Goal: Task Accomplishment & Management: Use online tool/utility

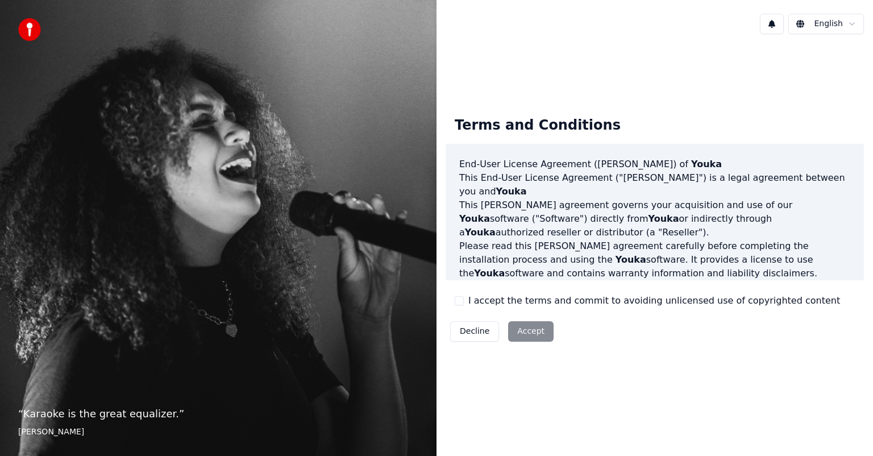
click at [447, 296] on div "Terms and Conditions End-User License Agreement ([PERSON_NAME]) of Youka This E…" at bounding box center [655, 226] width 418 height 239
click at [462, 302] on button "I accept the terms and commit to avoiding unlicensed use of copyrighted content" at bounding box center [459, 300] width 9 height 9
click at [511, 328] on button "Accept" at bounding box center [530, 331] width 45 height 20
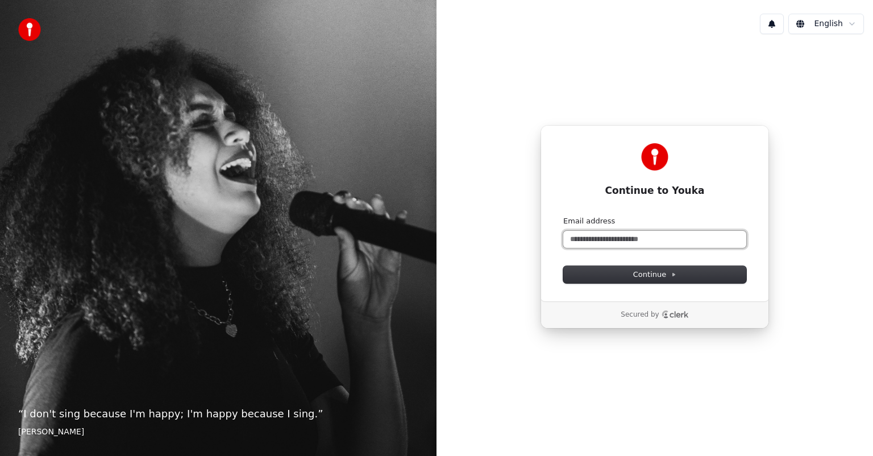
click at [627, 238] on input "Email address" at bounding box center [654, 239] width 183 height 17
click at [563, 216] on button "submit" at bounding box center [563, 216] width 0 height 0
type input "**********"
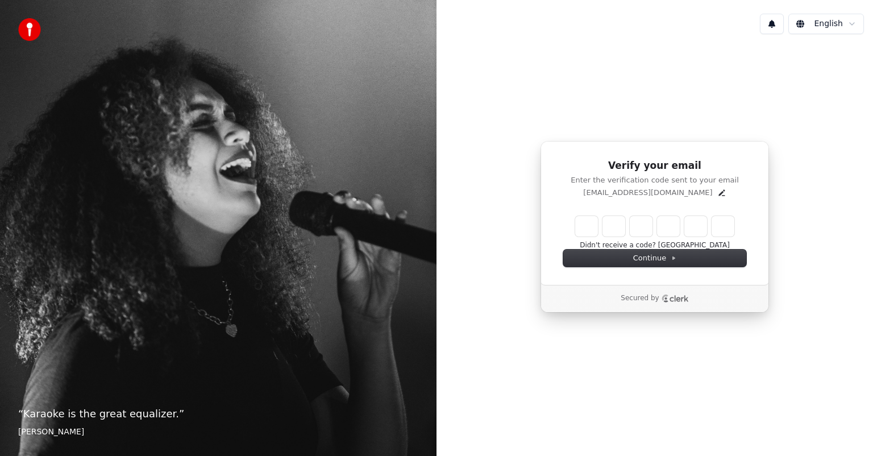
click at [507, 251] on div "Verify your email Enter the verification code sent to your email bbesaq.q@gmail…" at bounding box center [654, 226] width 436 height 367
click at [583, 226] on input "Enter verification code" at bounding box center [654, 226] width 159 height 20
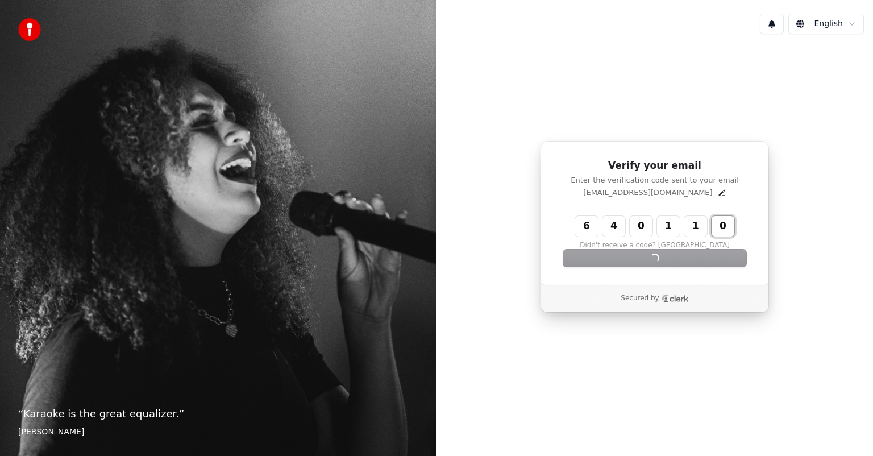
type input "******"
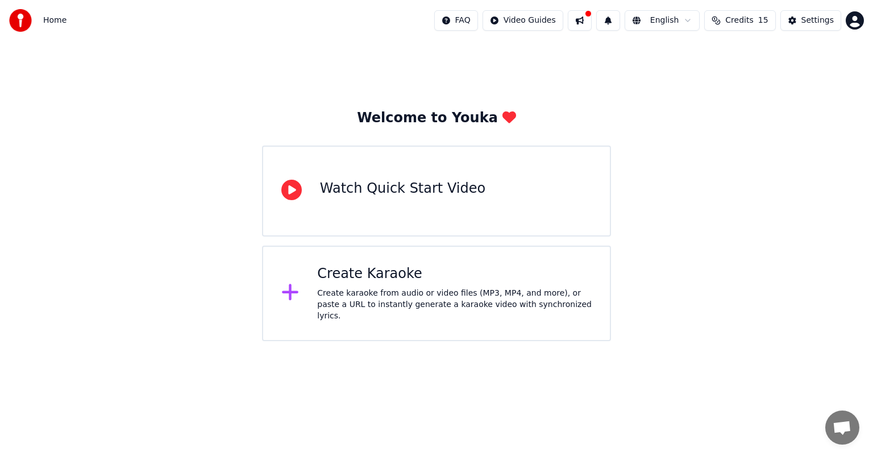
click at [428, 210] on div "Watch Quick Start Video" at bounding box center [436, 190] width 349 height 91
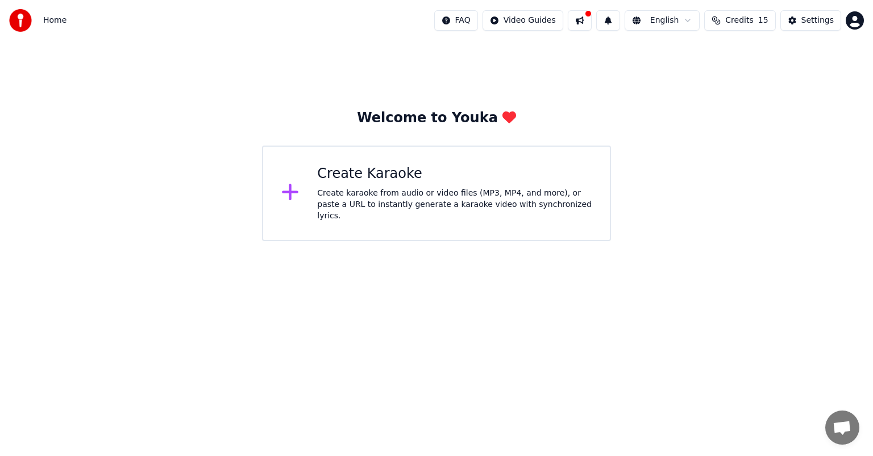
click at [377, 200] on div "Create karaoke from audio or video files (MP3, MP4, and more), or paste a URL t…" at bounding box center [454, 205] width 274 height 34
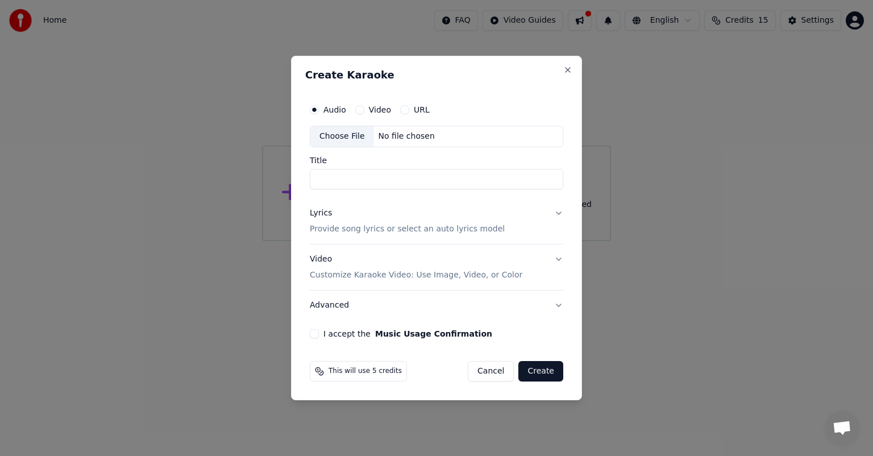
click at [353, 177] on input "Title" at bounding box center [436, 179] width 253 height 20
type input "**********"
click at [360, 110] on button "Video" at bounding box center [359, 109] width 9 height 9
click at [323, 109] on label "Audio" at bounding box center [334, 110] width 23 height 8
click at [319, 109] on button "Audio" at bounding box center [314, 109] width 9 height 9
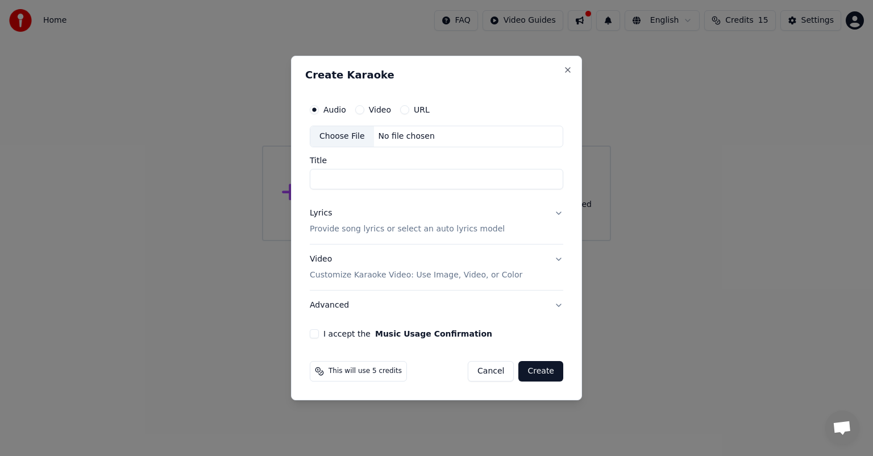
click at [392, 180] on input "Title" at bounding box center [436, 179] width 253 height 20
paste input "**********"
type input "**********"
click at [416, 143] on div "Choose File No file chosen" at bounding box center [436, 137] width 253 height 22
click at [552, 214] on button "Lyrics Provide song lyrics or select an auto lyrics model" at bounding box center [436, 220] width 253 height 45
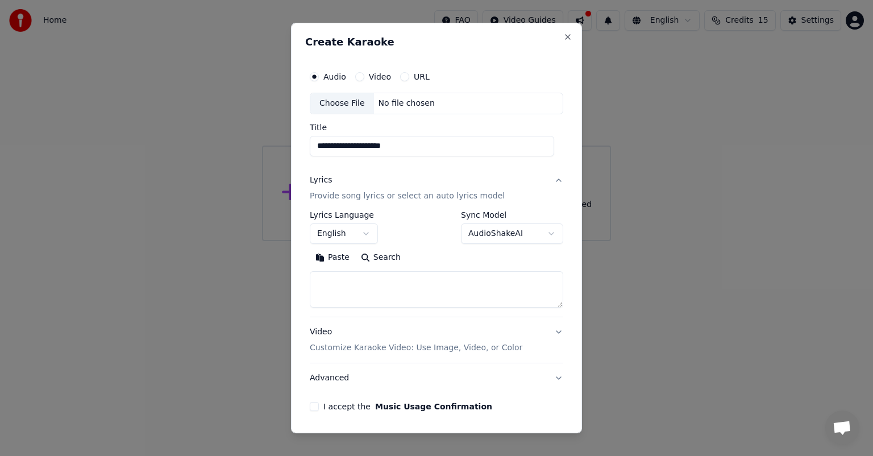
click at [355, 240] on button "English" at bounding box center [344, 233] width 68 height 20
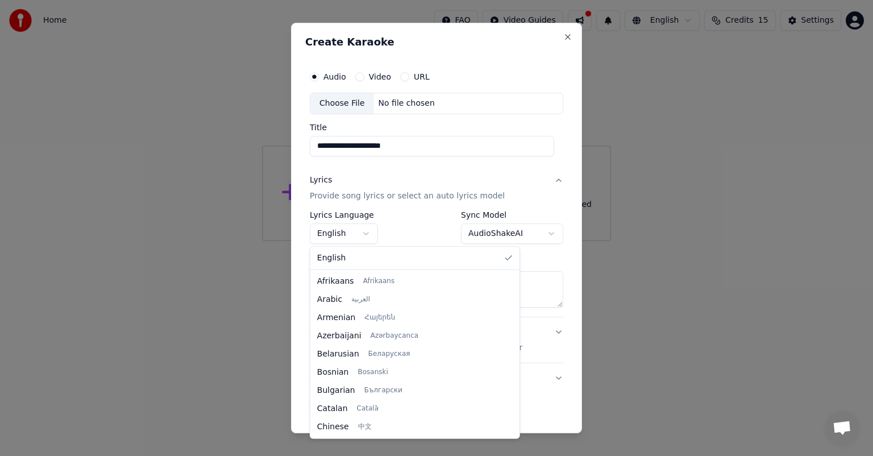
click at [355, 236] on body "**********" at bounding box center [436, 120] width 873 height 241
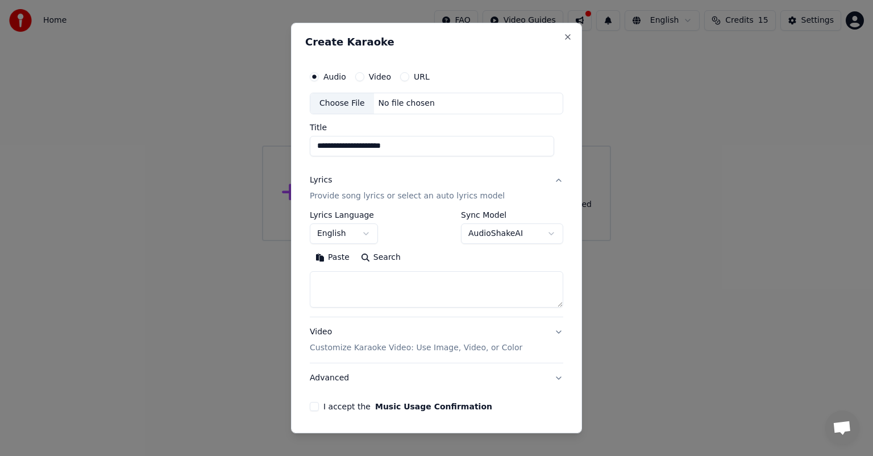
click at [406, 76] on button "URL" at bounding box center [404, 76] width 9 height 9
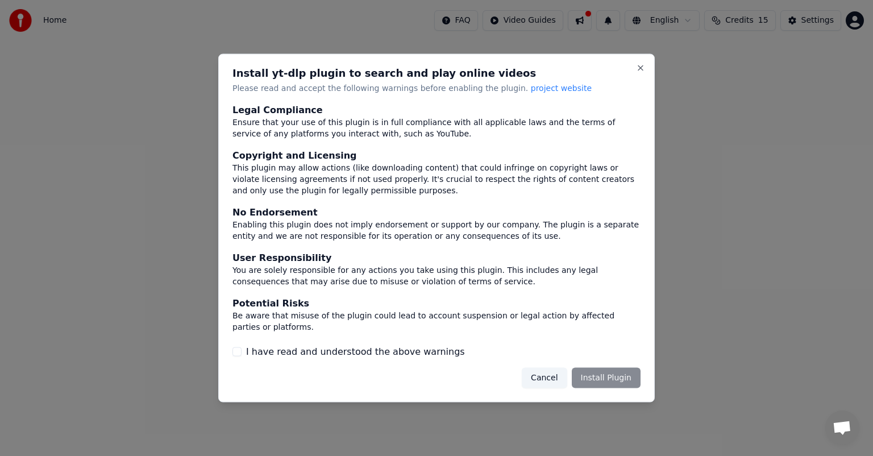
click at [606, 378] on div "Cancel Install Plugin" at bounding box center [581, 377] width 119 height 20
click at [303, 346] on label "I have read and understood the above warnings" at bounding box center [355, 351] width 219 height 14
click at [242, 347] on button "I have read and understood the above warnings" at bounding box center [236, 351] width 9 height 9
click at [293, 352] on label "I have read and understood the above warnings" at bounding box center [355, 351] width 219 height 14
click at [242, 352] on button "I have read and understood the above warnings" at bounding box center [236, 351] width 9 height 9
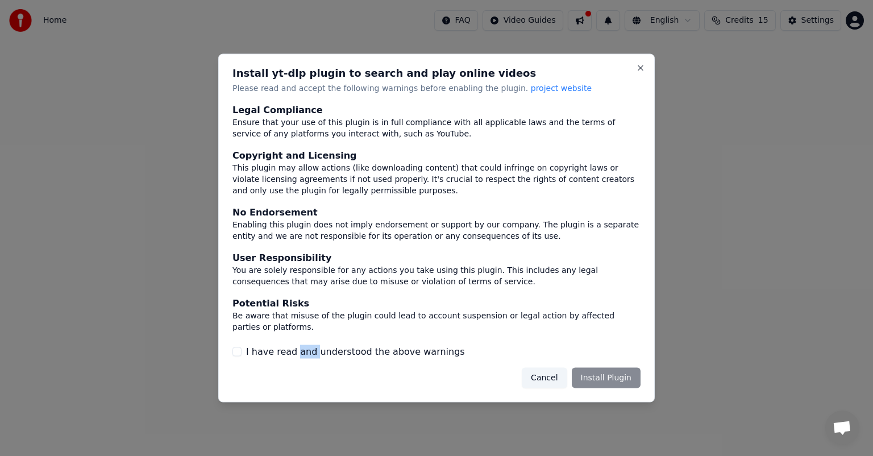
click at [294, 353] on label "I have read and understood the above warnings" at bounding box center [355, 351] width 219 height 14
click at [242, 353] on button "I have read and understood the above warnings" at bounding box center [236, 351] width 9 height 9
click at [614, 375] on button "Install Plugin" at bounding box center [606, 377] width 69 height 20
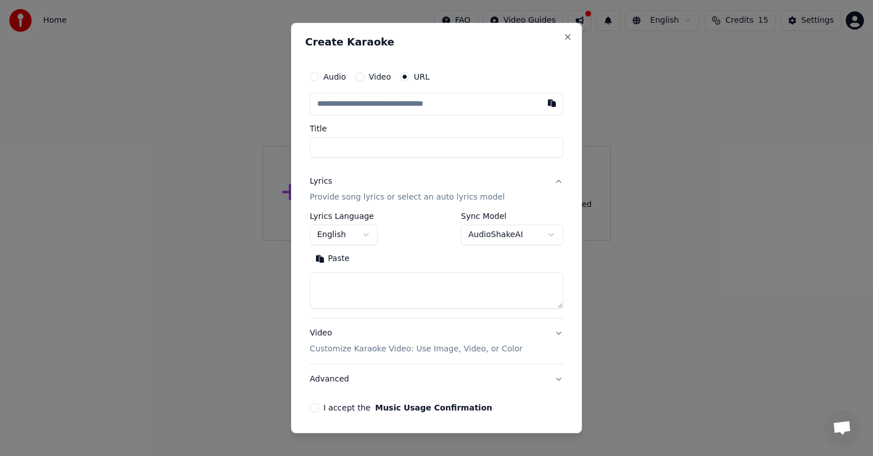
click at [401, 110] on input "text" at bounding box center [436, 104] width 253 height 23
type input "**********"
click at [401, 141] on input "Title" at bounding box center [436, 147] width 253 height 20
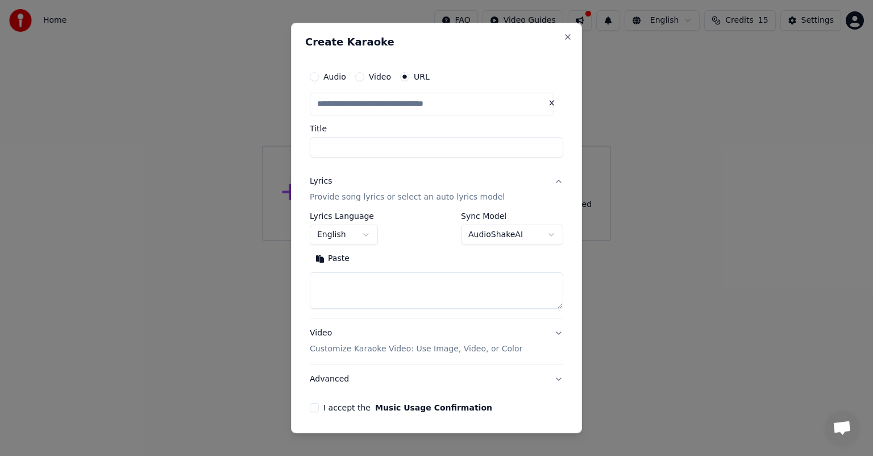
type input "**********"
click at [482, 235] on body "**********" at bounding box center [436, 120] width 873 height 241
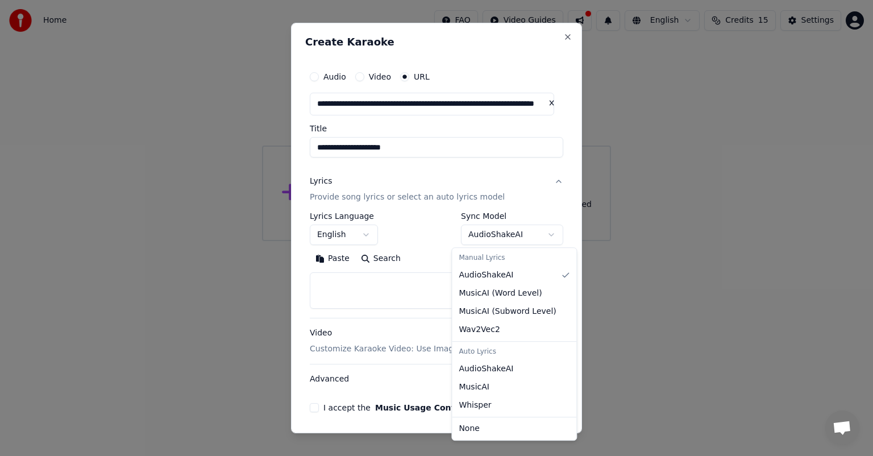
click at [484, 235] on body "**********" at bounding box center [436, 120] width 873 height 241
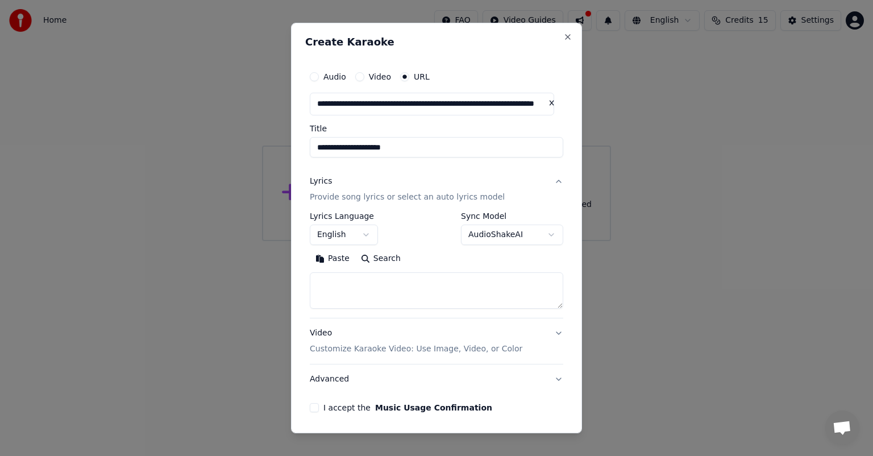
click at [431, 231] on div "**********" at bounding box center [436, 228] width 253 height 33
click at [347, 278] on textarea at bounding box center [436, 290] width 253 height 36
click at [371, 289] on textarea at bounding box center [436, 290] width 253 height 36
paste textarea "**********"
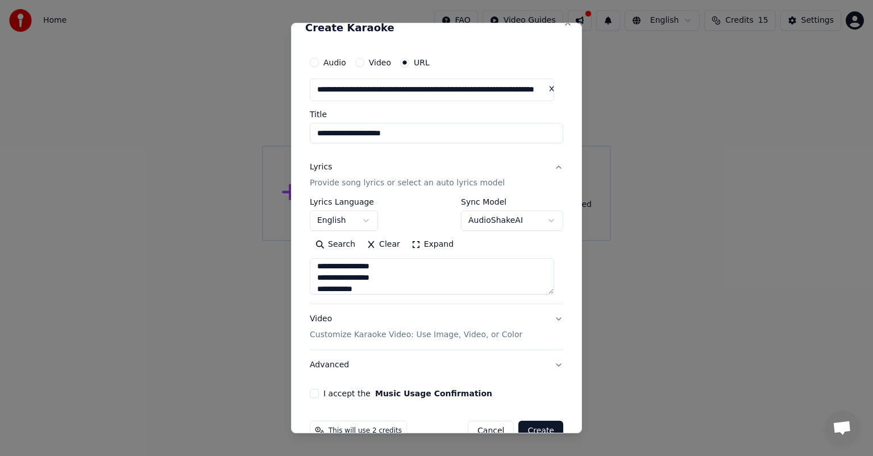
scroll to position [40, 0]
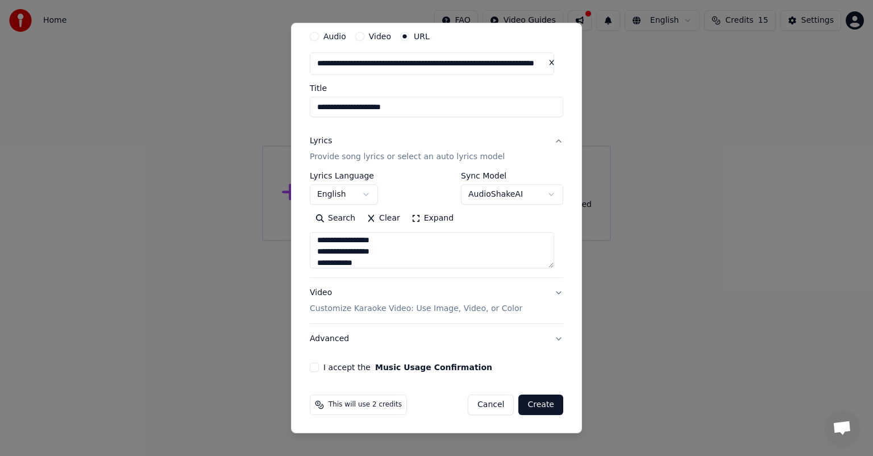
type textarea "**********"
click at [318, 364] on div "I accept the Music Usage Confirmation" at bounding box center [436, 367] width 253 height 9
click at [314, 367] on button "I accept the Music Usage Confirmation" at bounding box center [314, 367] width 9 height 9
click at [552, 338] on button "Advanced" at bounding box center [436, 339] width 253 height 30
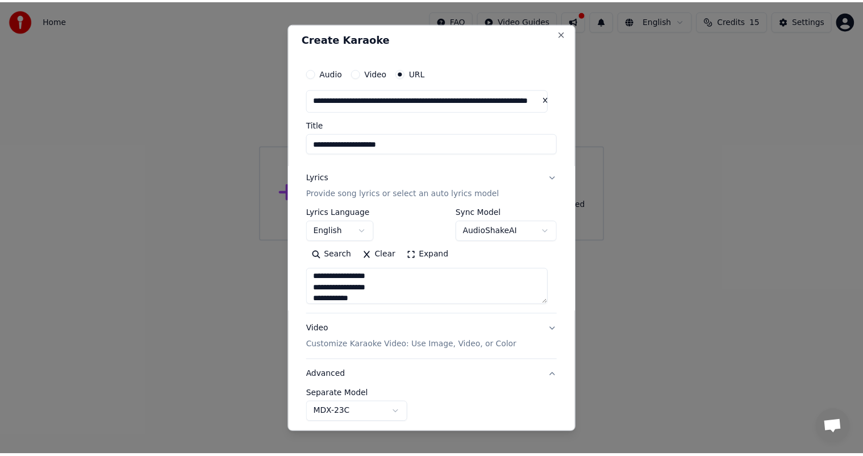
scroll to position [0, 0]
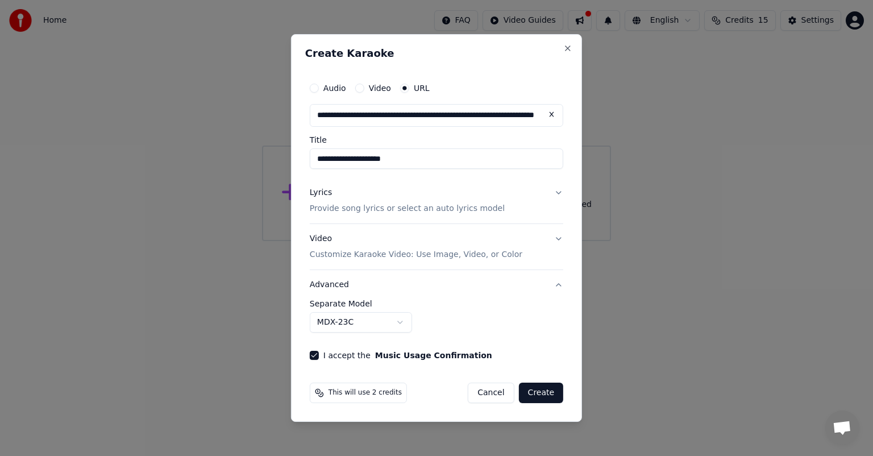
click at [547, 390] on button "Create" at bounding box center [541, 392] width 45 height 20
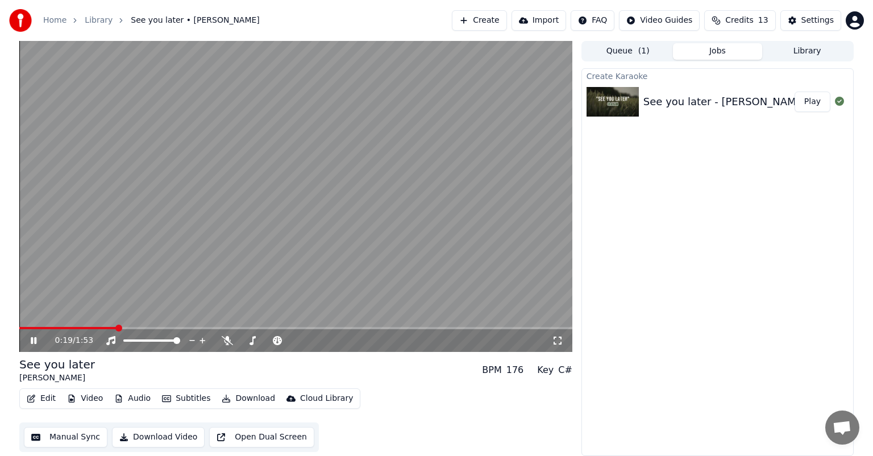
click at [226, 346] on div "0:19 / 1:53" at bounding box center [303, 340] width 497 height 11
click at [227, 340] on icon at bounding box center [227, 340] width 11 height 9
click at [261, 261] on video at bounding box center [295, 196] width 553 height 311
click at [47, 400] on button "Edit" at bounding box center [41, 398] width 38 height 16
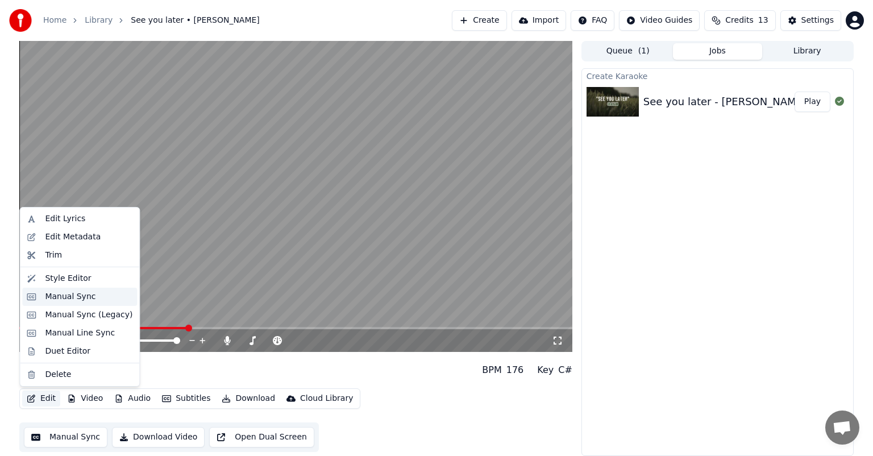
click at [84, 298] on div "Manual Sync" at bounding box center [70, 296] width 51 height 11
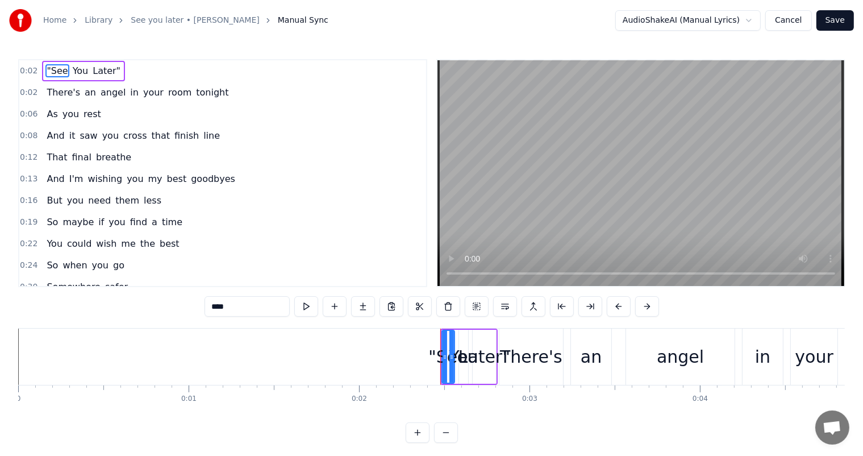
click at [313, 305] on button at bounding box center [306, 306] width 24 height 20
click at [310, 307] on button at bounding box center [306, 306] width 24 height 20
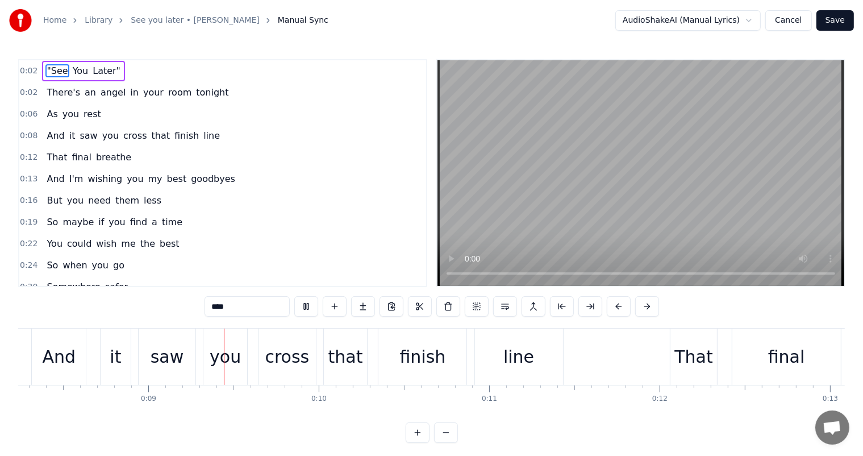
scroll to position [0, 1475]
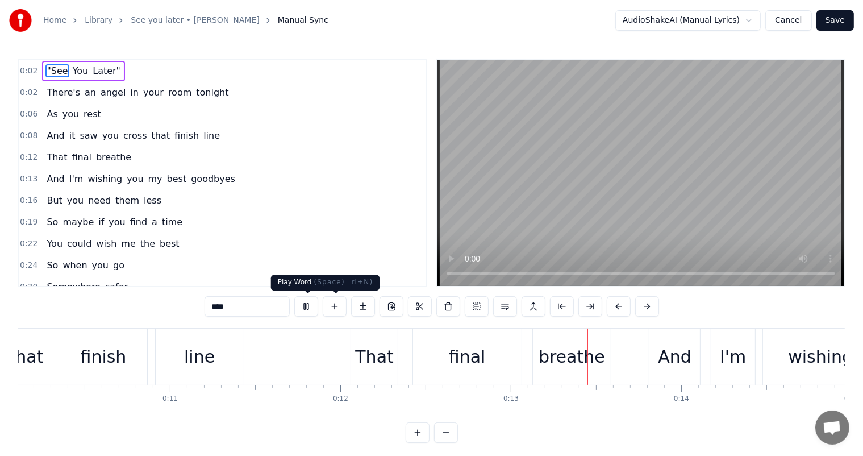
click at [311, 306] on button at bounding box center [306, 306] width 24 height 20
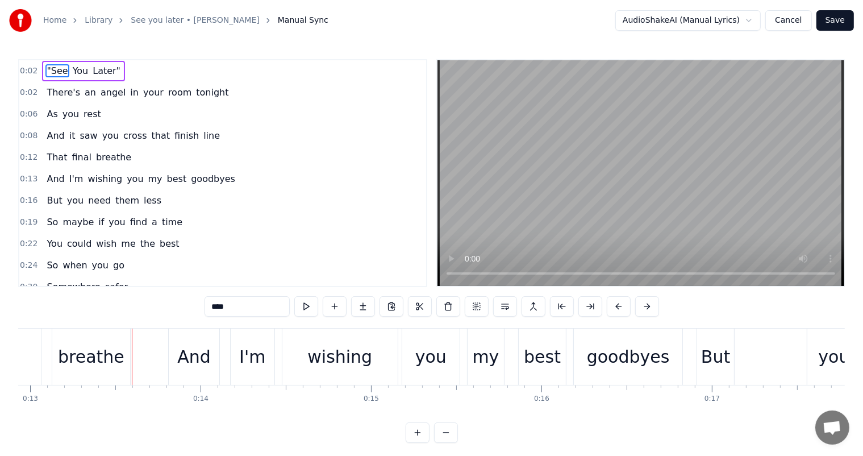
scroll to position [0, 2205]
click at [207, 134] on div "0:08 And it saw you cross that finish line" at bounding box center [222, 136] width 407 height 22
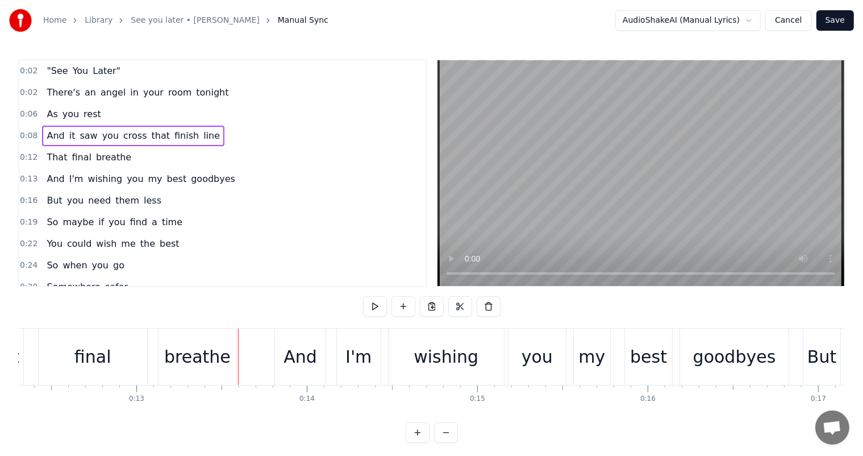
click at [197, 134] on div "And it saw you cross that finish line" at bounding box center [133, 136] width 182 height 20
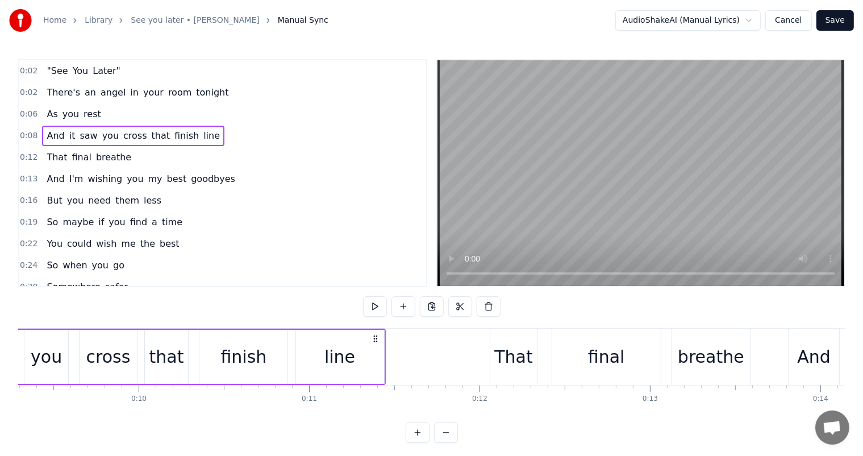
click at [202, 135] on span "line" at bounding box center [211, 135] width 19 height 13
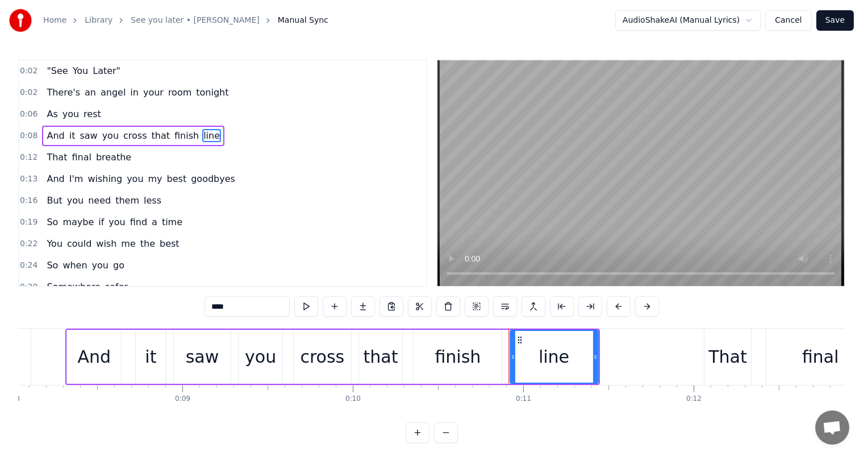
scroll to position [0, 1360]
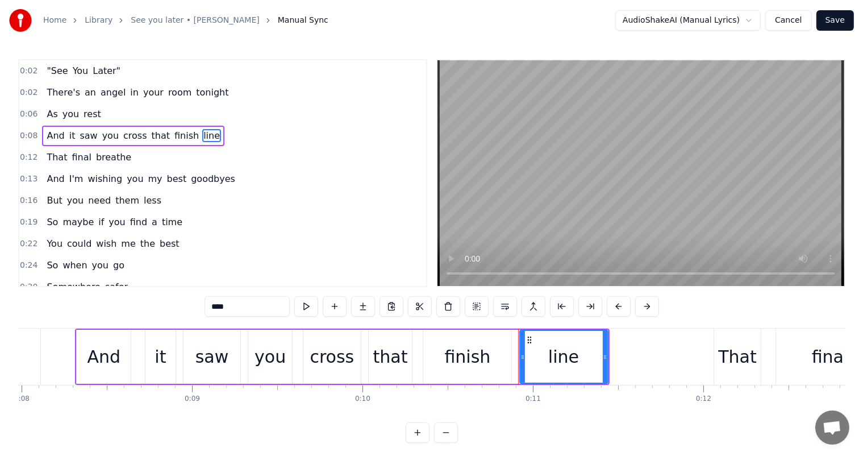
click at [196, 133] on div "And it saw you cross that finish line" at bounding box center [133, 136] width 182 height 20
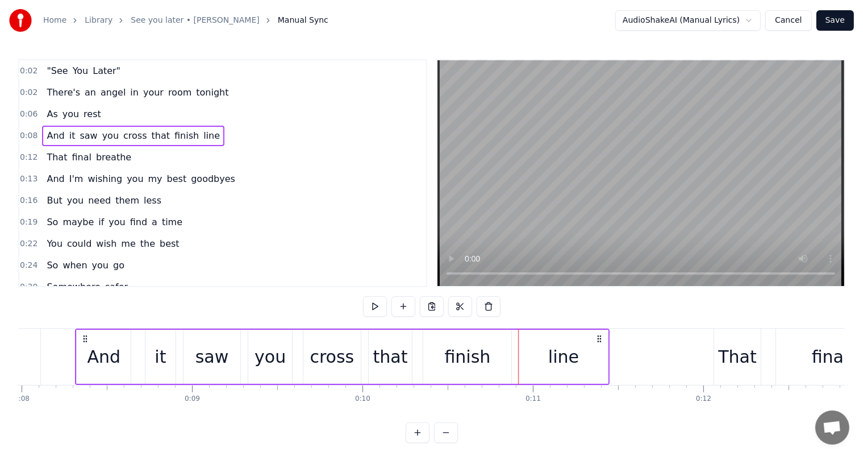
click at [196, 133] on div "And it saw you cross that finish line" at bounding box center [133, 136] width 182 height 20
click at [198, 133] on div "And it saw you cross that finish line" at bounding box center [133, 136] width 182 height 20
click at [226, 136] on div "0:08 And it saw you cross that finish line" at bounding box center [222, 136] width 407 height 22
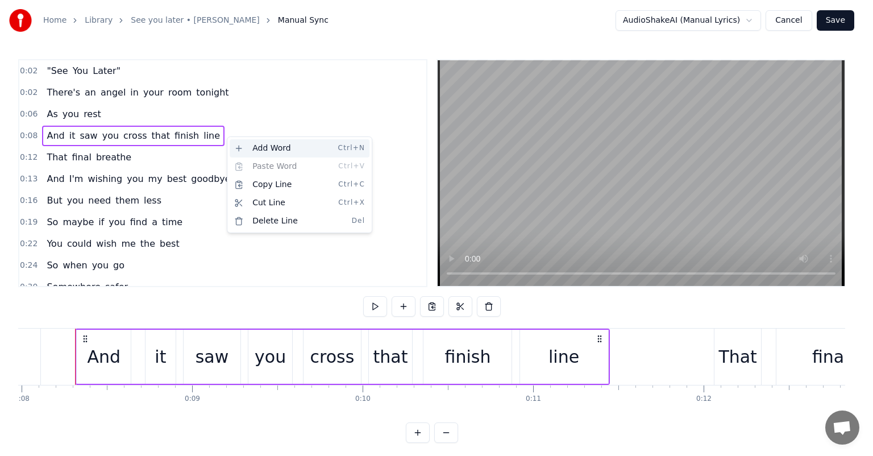
click at [259, 144] on div "Add Word Ctrl+N" at bounding box center [300, 148] width 140 height 18
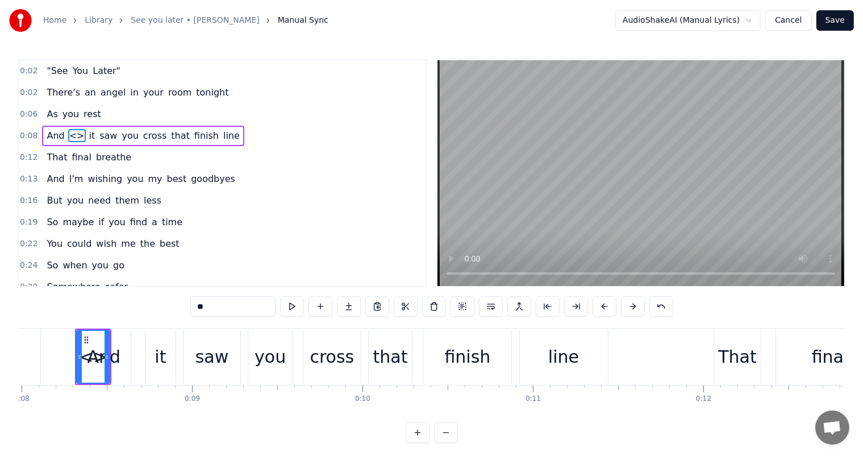
drag, startPoint x: 68, startPoint y: 132, endPoint x: 203, endPoint y: 135, distance: 135.3
click at [200, 135] on div "And <> it saw you cross that finish line" at bounding box center [143, 136] width 202 height 20
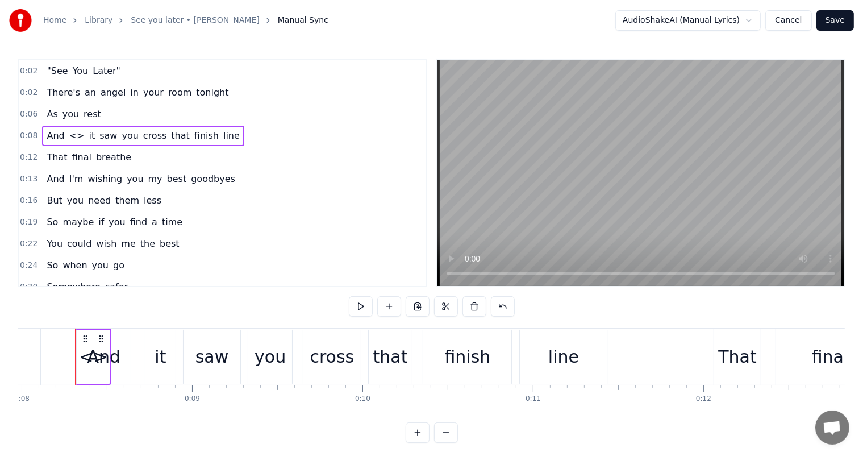
click at [70, 134] on span "<>" at bounding box center [77, 135] width 18 height 13
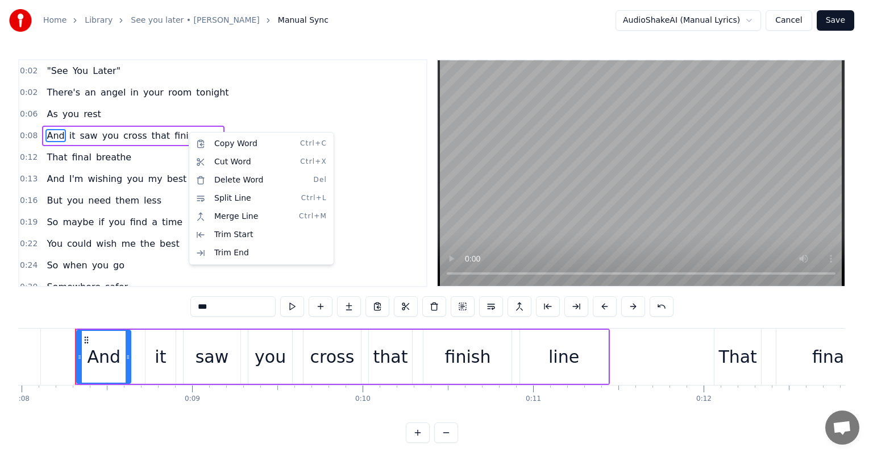
click at [169, 126] on html "Home Library See you later • [PERSON_NAME] Manual Sync AudioShakeAI (Manual Lyr…" at bounding box center [436, 230] width 873 height 461
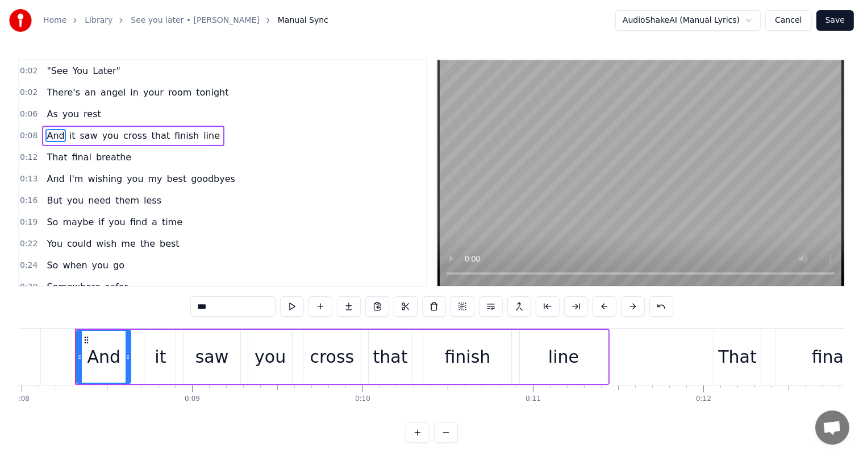
click at [202, 131] on span "line" at bounding box center [211, 135] width 19 height 13
type input "****"
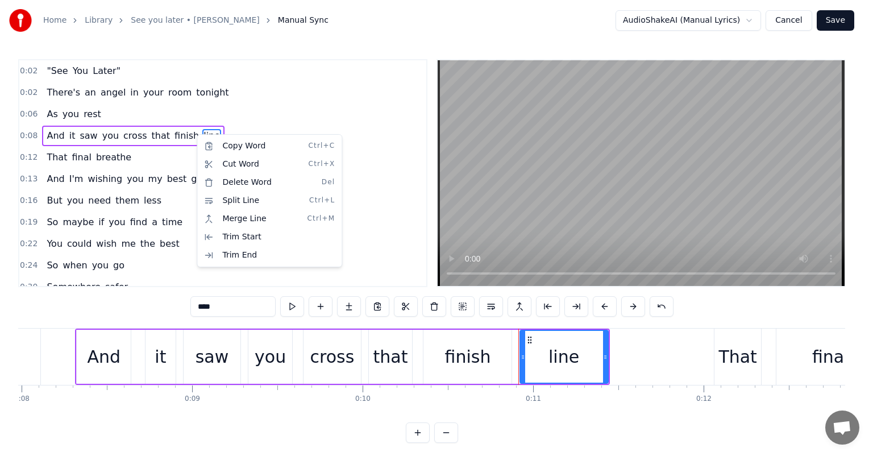
click at [351, 136] on div "0:08 And it saw you cross that finish line" at bounding box center [222, 136] width 407 height 22
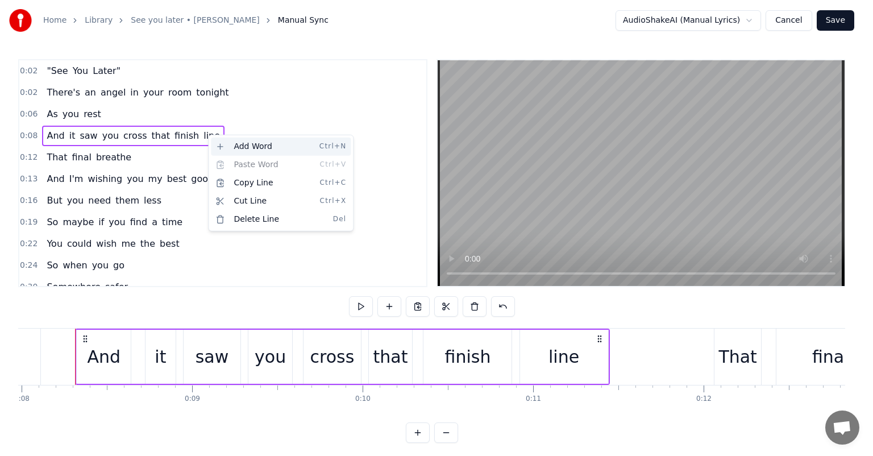
click at [230, 141] on div "Add Word Ctrl+N" at bounding box center [281, 147] width 140 height 18
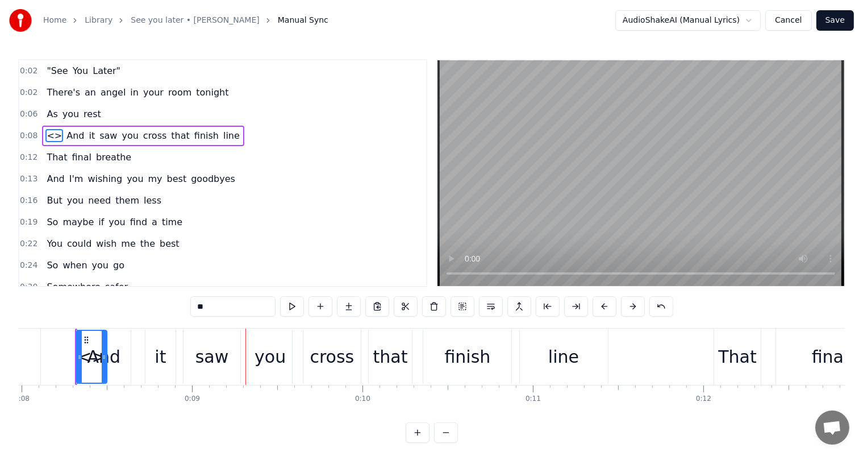
drag, startPoint x: 49, startPoint y: 129, endPoint x: 205, endPoint y: 133, distance: 155.8
click at [205, 133] on div "<> And it saw you cross that finish line" at bounding box center [143, 136] width 202 height 20
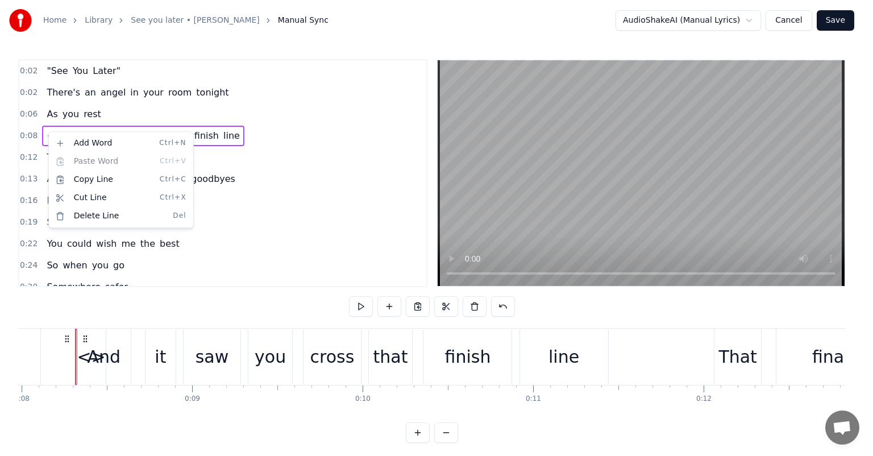
click at [43, 131] on html "Home Library See you later • [PERSON_NAME] Manual Sync AudioShakeAI (Manual Lyr…" at bounding box center [436, 230] width 873 height 461
click at [120, 213] on div "Delete Line Del" at bounding box center [118, 216] width 140 height 18
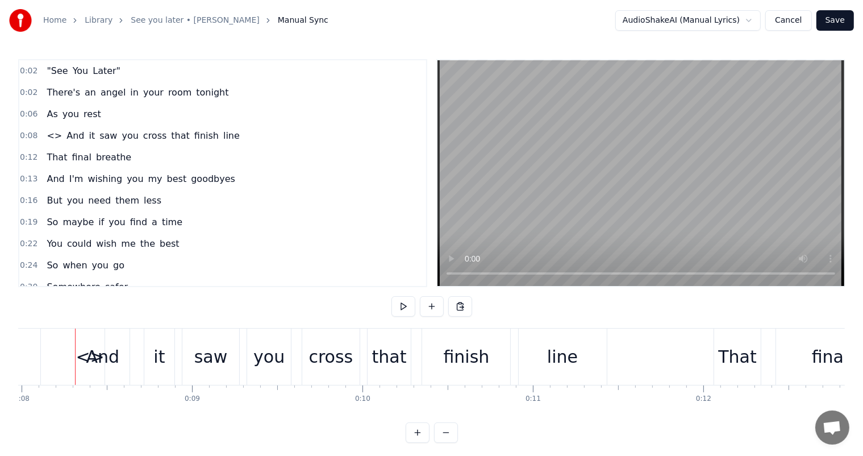
click at [68, 133] on span "And" at bounding box center [75, 135] width 20 height 13
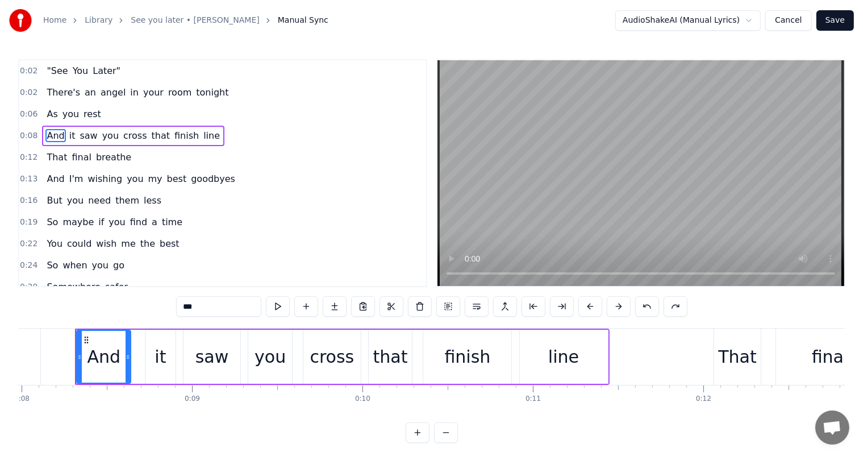
click at [89, 129] on div "And it saw you cross that finish line" at bounding box center [133, 136] width 182 height 20
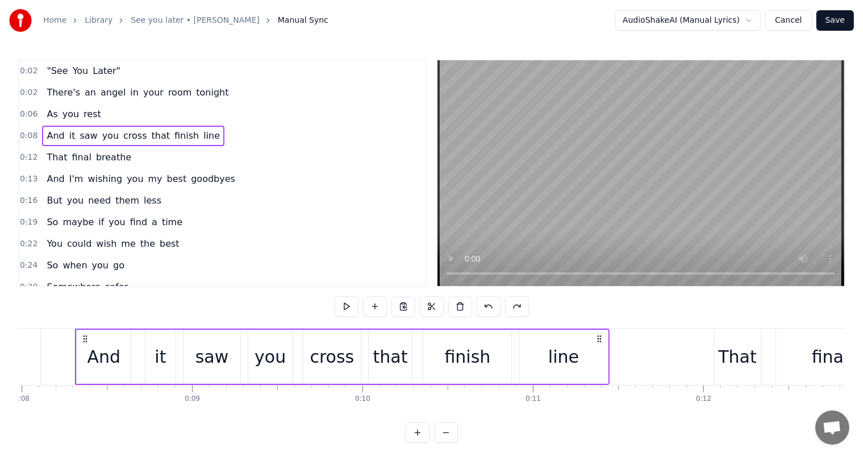
click at [202, 134] on span "line" at bounding box center [211, 135] width 19 height 13
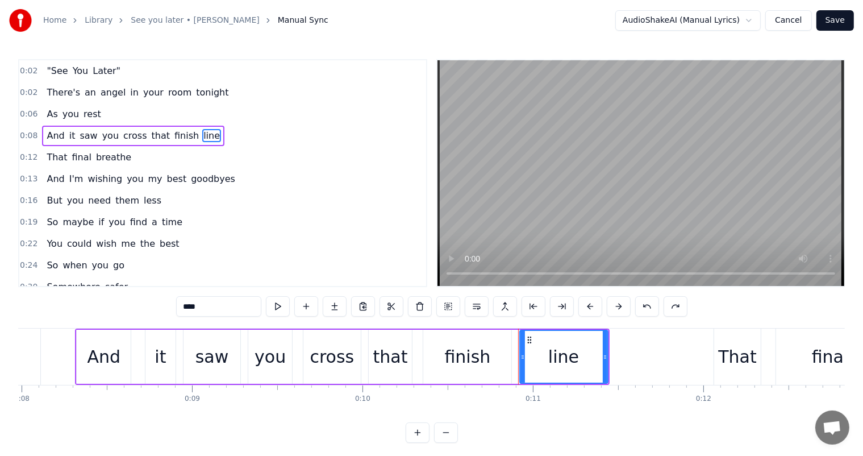
click at [519, 361] on div at bounding box center [518, 356] width 1 height 56
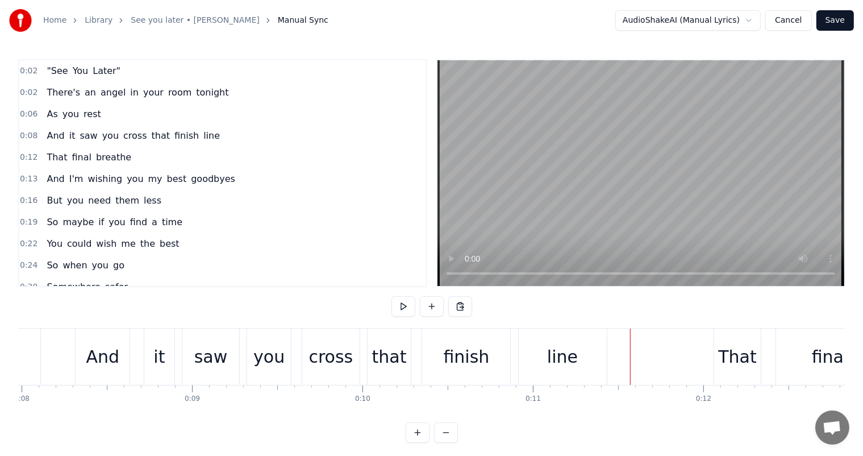
click at [613, 357] on div at bounding box center [613, 356] width 1 height 56
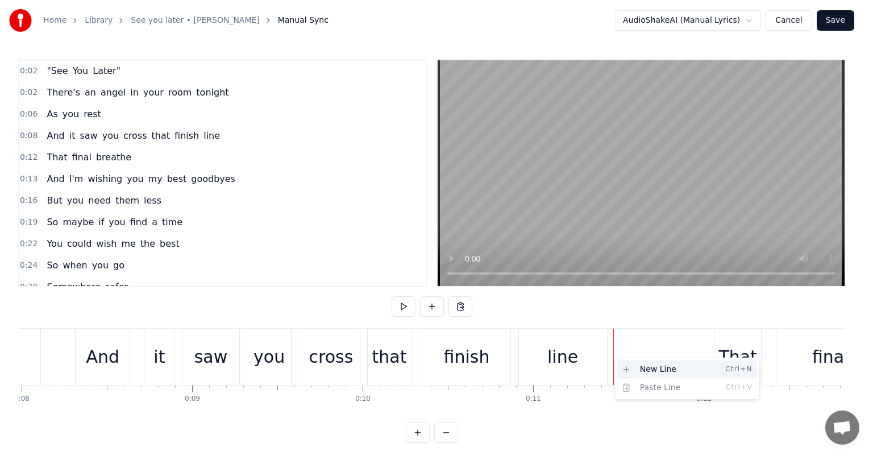
click at [650, 367] on div "New Line Ctrl+N" at bounding box center [687, 369] width 140 height 18
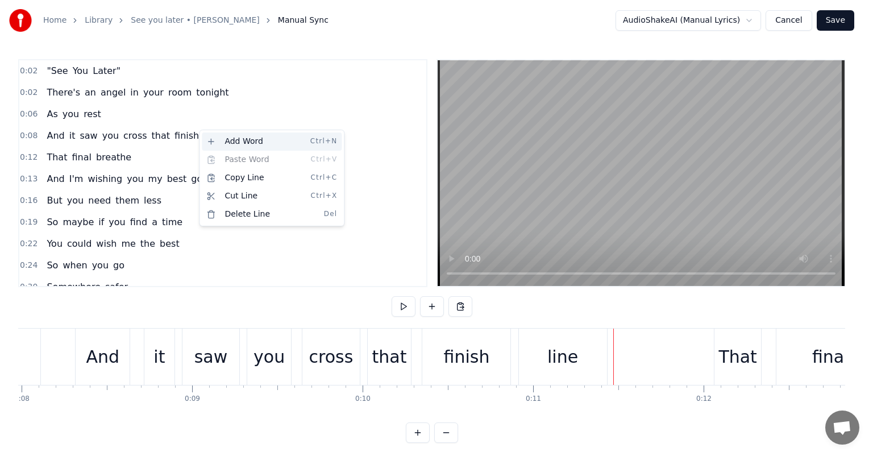
click at [211, 135] on div "Add Word Ctrl+N" at bounding box center [272, 141] width 140 height 18
click at [213, 143] on div "Add Word Ctrl+N" at bounding box center [265, 145] width 140 height 18
click at [209, 140] on div "Add Word Ctrl+N" at bounding box center [248, 144] width 140 height 18
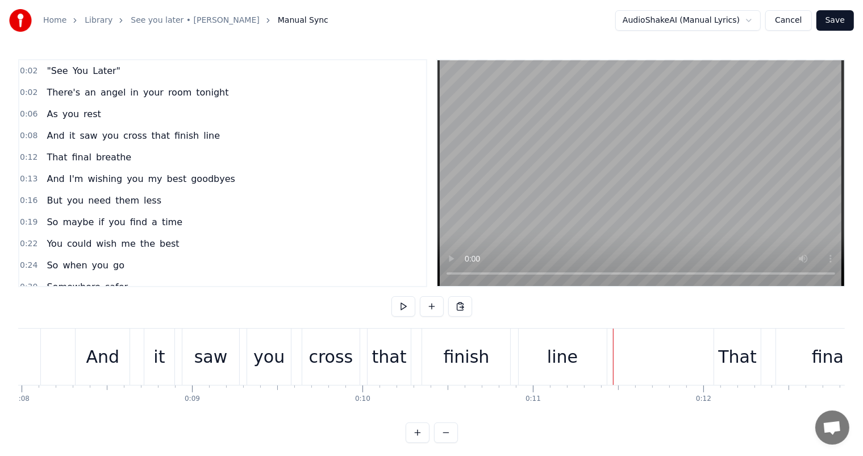
click at [202, 134] on span "line" at bounding box center [211, 135] width 19 height 13
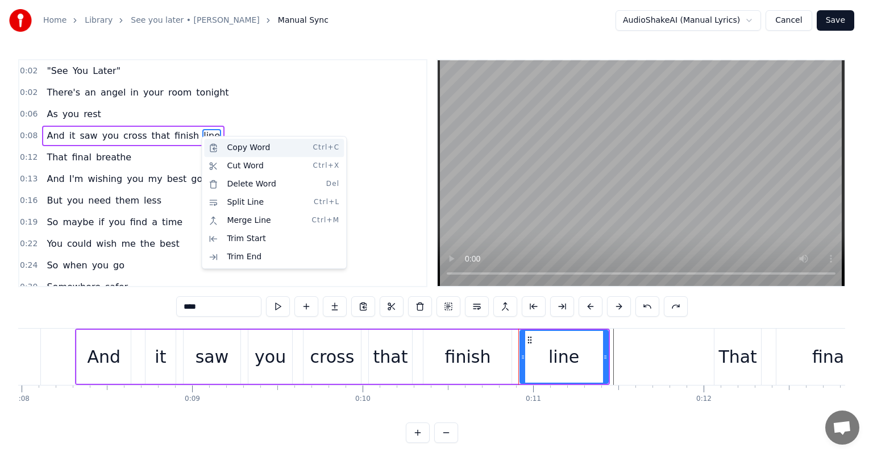
click at [215, 144] on div "Copy Word Ctrl+C" at bounding box center [274, 148] width 140 height 18
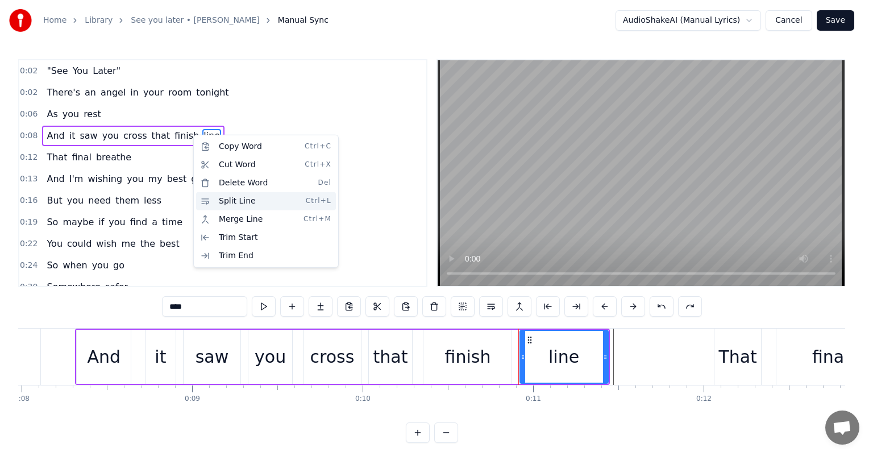
click at [255, 205] on div "Split Line Ctrl+L" at bounding box center [266, 201] width 140 height 18
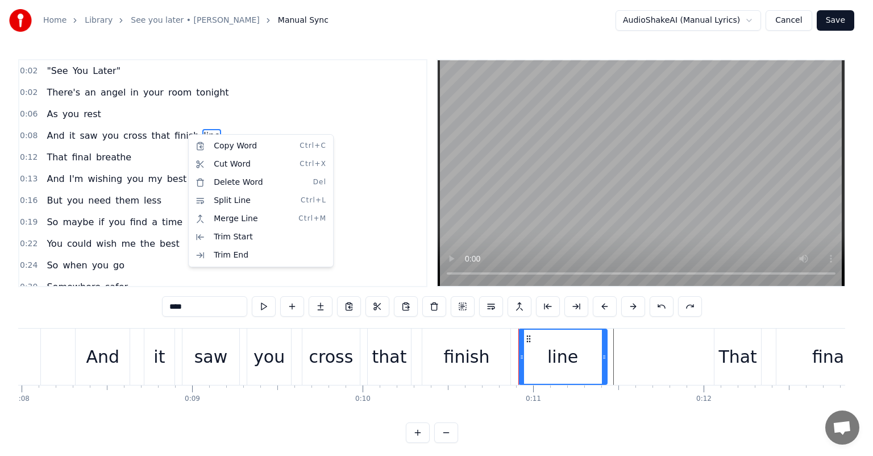
click at [140, 154] on html "Home Library See you later • [PERSON_NAME] Manual Sync AudioShakeAI (Manual Lyr…" at bounding box center [436, 230] width 873 height 461
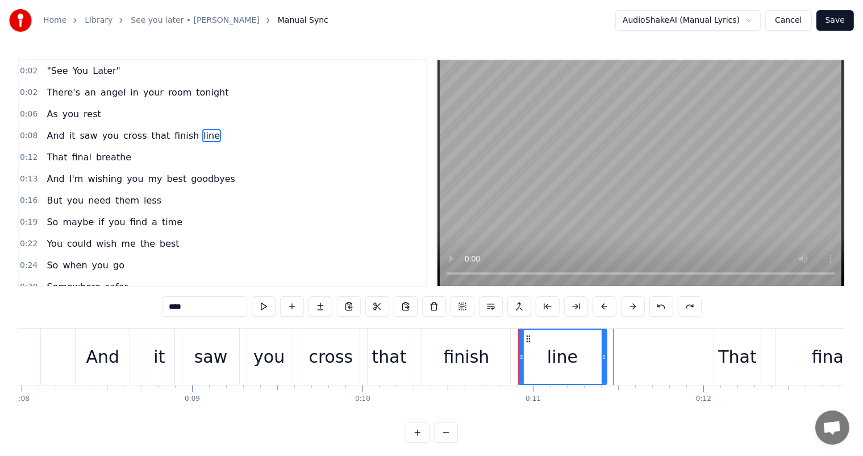
click at [219, 132] on div "0:08 And it saw you cross that finish line" at bounding box center [222, 136] width 407 height 22
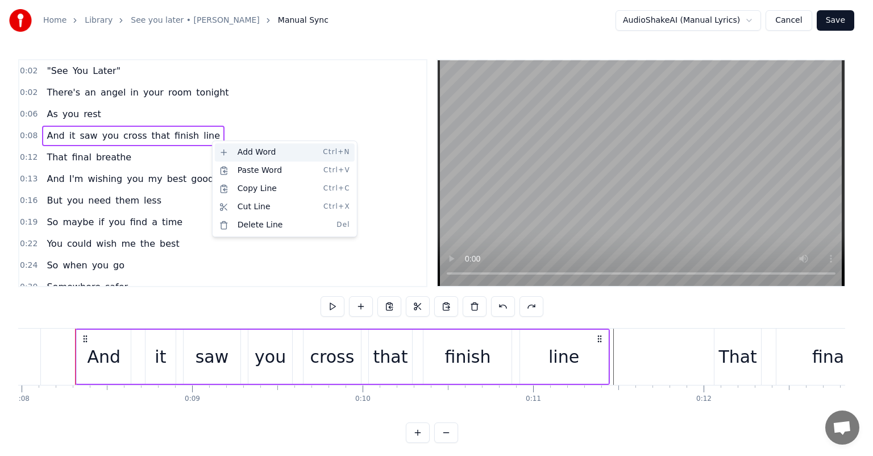
click at [270, 160] on div "Add Word Ctrl+N" at bounding box center [285, 152] width 140 height 18
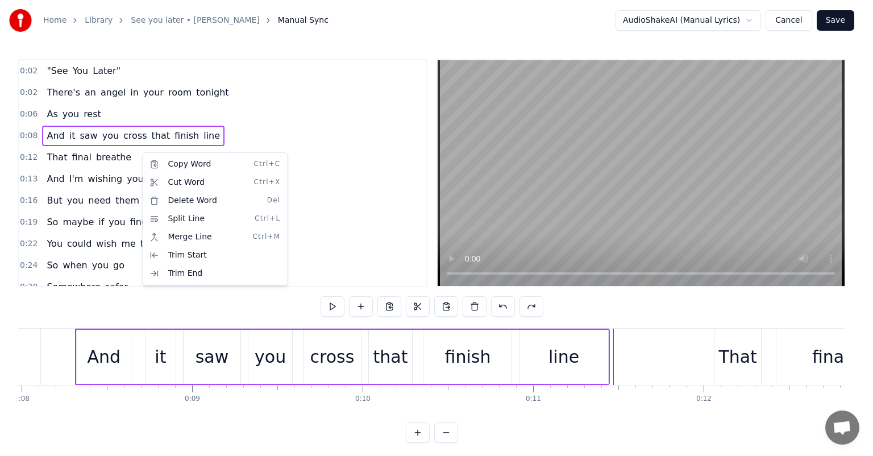
click at [125, 156] on html "Home Library See you later • [PERSON_NAME] Manual Sync AudioShakeAI (Manual Lyr…" at bounding box center [436, 230] width 873 height 461
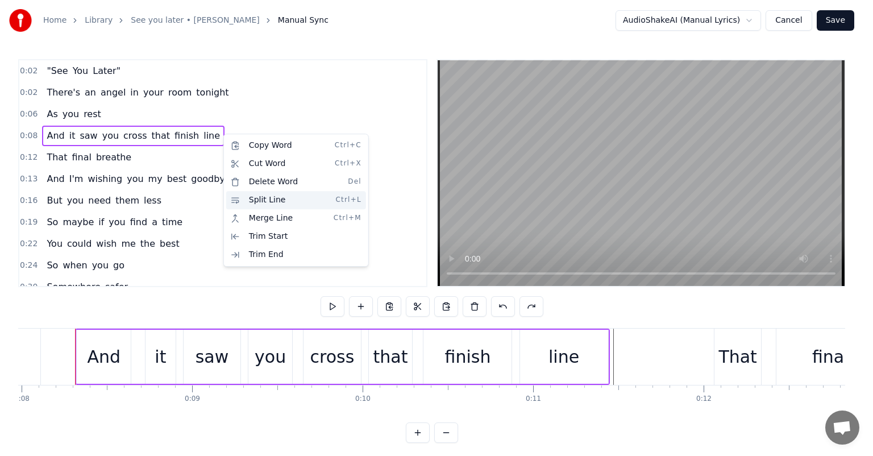
click at [284, 203] on div "Split Line Ctrl+L" at bounding box center [296, 200] width 140 height 18
click at [204, 135] on html "Home Library See you later • [PERSON_NAME] Manual Sync AudioShakeAI (Manual Lyr…" at bounding box center [436, 230] width 873 height 461
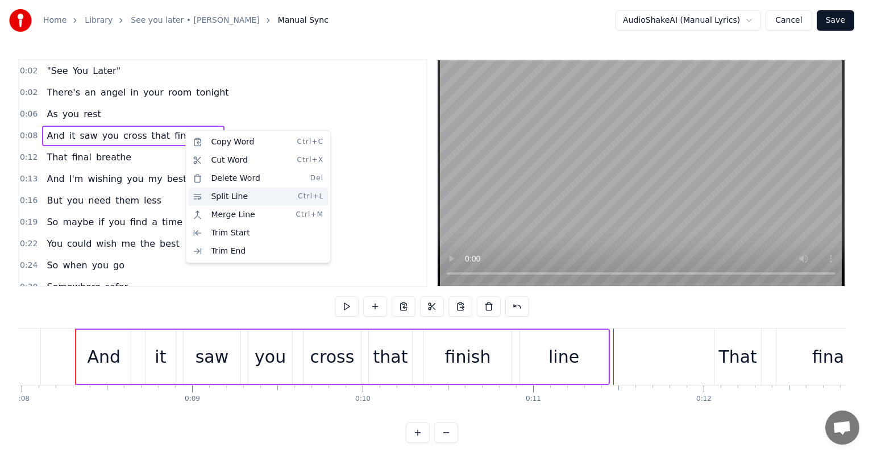
click at [258, 205] on div "Split Line Ctrl+L" at bounding box center [258, 197] width 140 height 18
click at [560, 352] on html "Home Library See you later • [PERSON_NAME] Manual Sync AudioShakeAI (Manual Lyr…" at bounding box center [436, 230] width 873 height 461
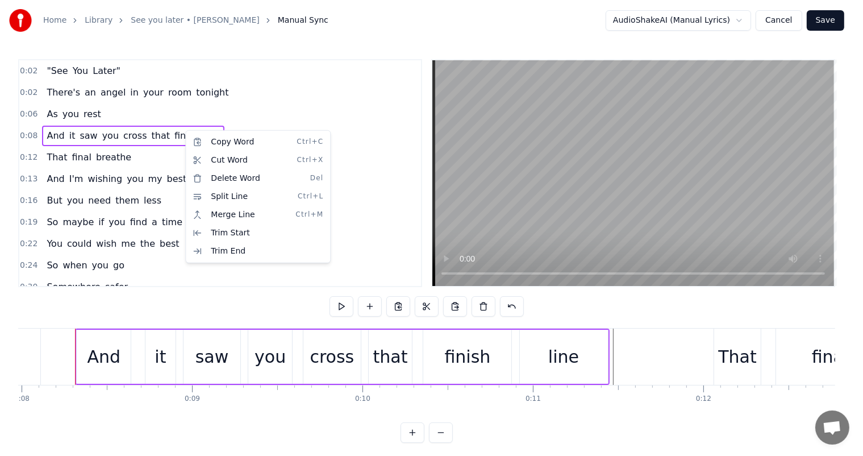
click at [560, 352] on div "line" at bounding box center [563, 357] width 31 height 26
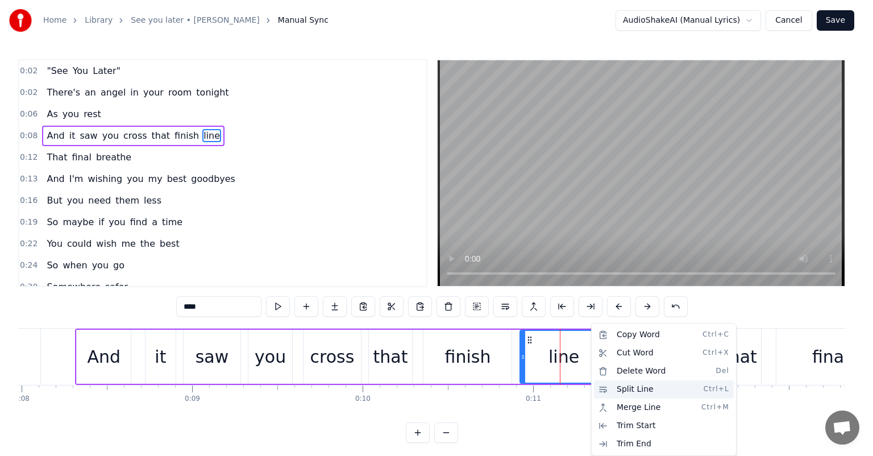
click at [655, 393] on div "Split Line Ctrl+L" at bounding box center [664, 389] width 140 height 18
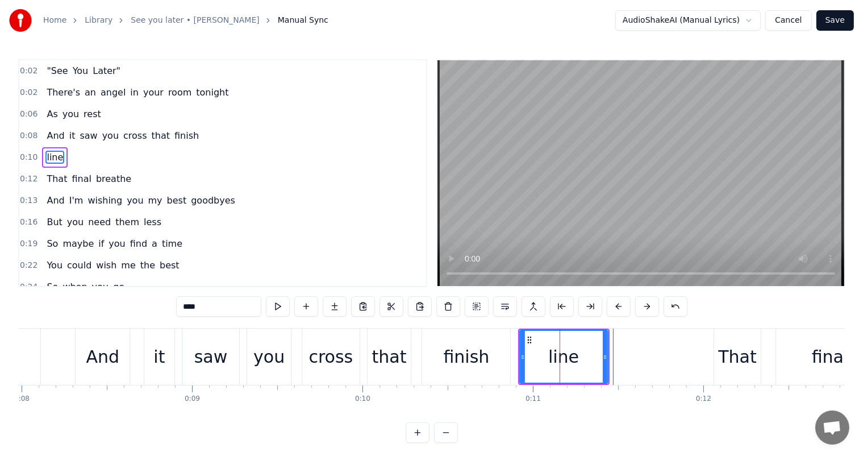
click at [59, 156] on div "0:10 line" at bounding box center [222, 158] width 407 height 22
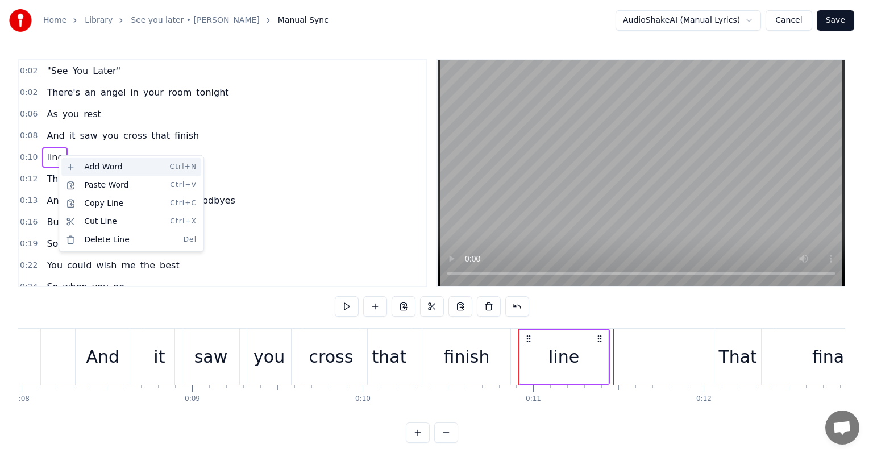
click at [102, 171] on div "Add Word Ctrl+N" at bounding box center [131, 167] width 140 height 18
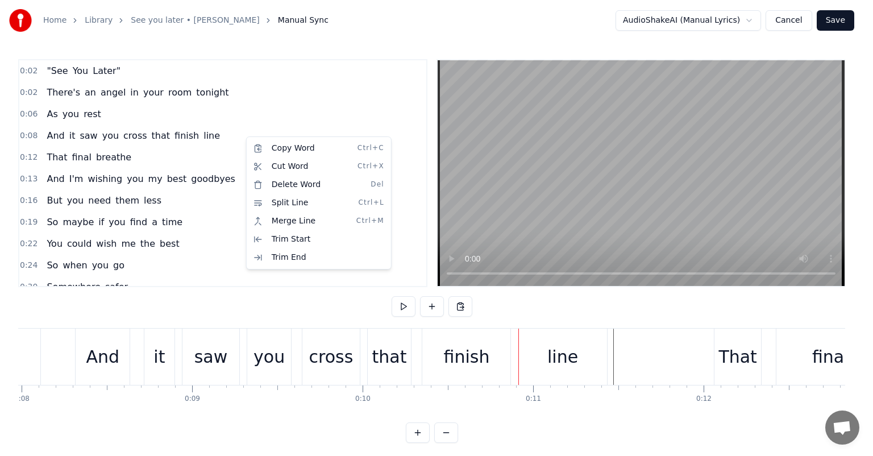
click at [244, 130] on html "Home Library See you later • [PERSON_NAME] Manual Sync AudioShakeAI (Manual Lyr…" at bounding box center [436, 230] width 873 height 461
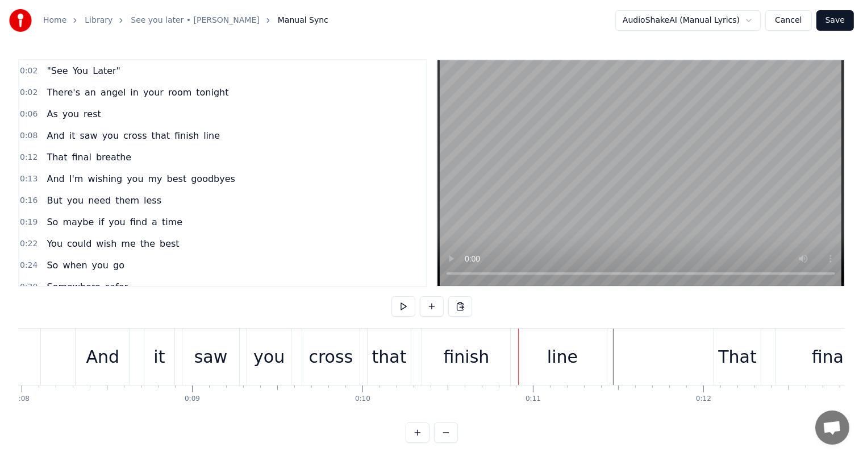
click at [209, 136] on div "0:08 And it saw you cross that finish line" at bounding box center [222, 136] width 407 height 22
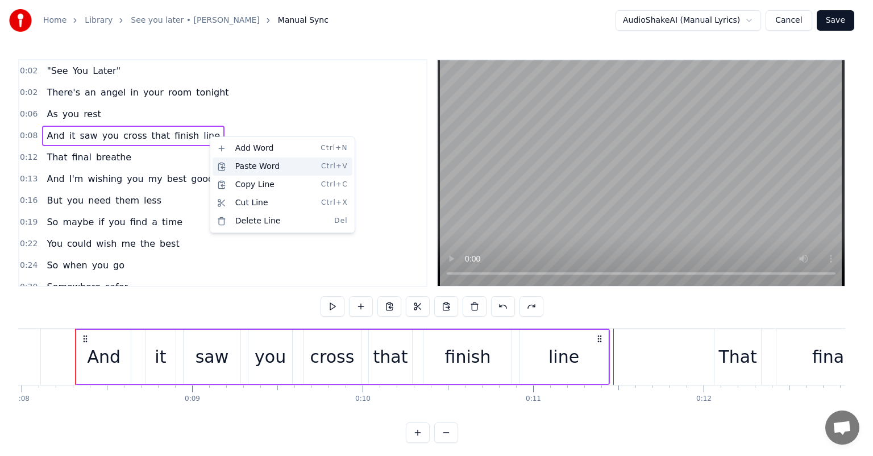
click at [243, 170] on div "Paste Word Ctrl+V" at bounding box center [283, 166] width 140 height 18
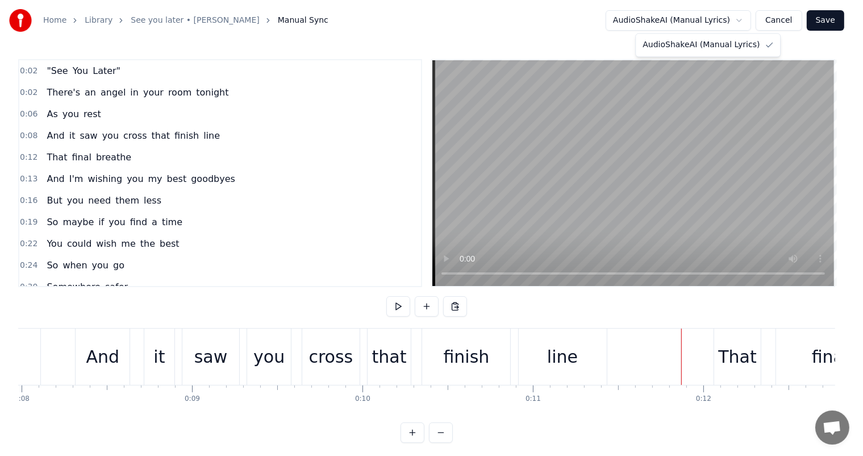
click at [739, 24] on html "Home Library See you later • [PERSON_NAME] Manual Sync AudioShakeAI (Manual Lyr…" at bounding box center [431, 230] width 863 height 461
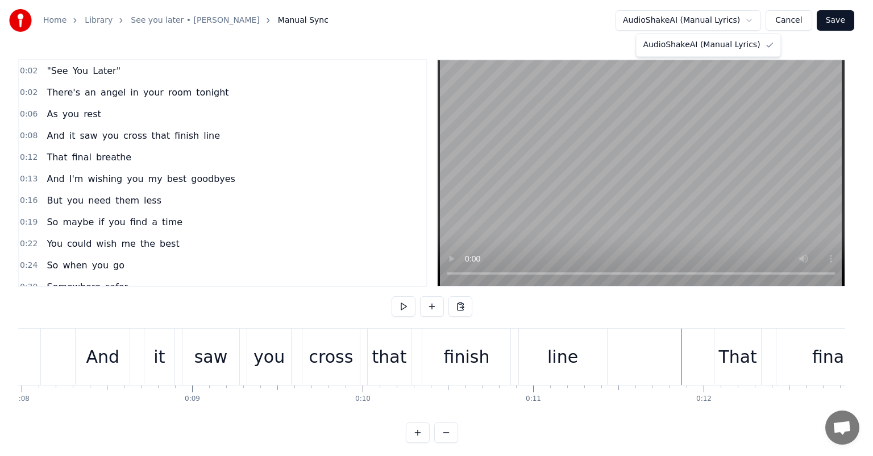
click at [726, 24] on html "Home Library See you later • [PERSON_NAME] Manual Sync AudioShakeAI (Manual Lyr…" at bounding box center [436, 230] width 873 height 461
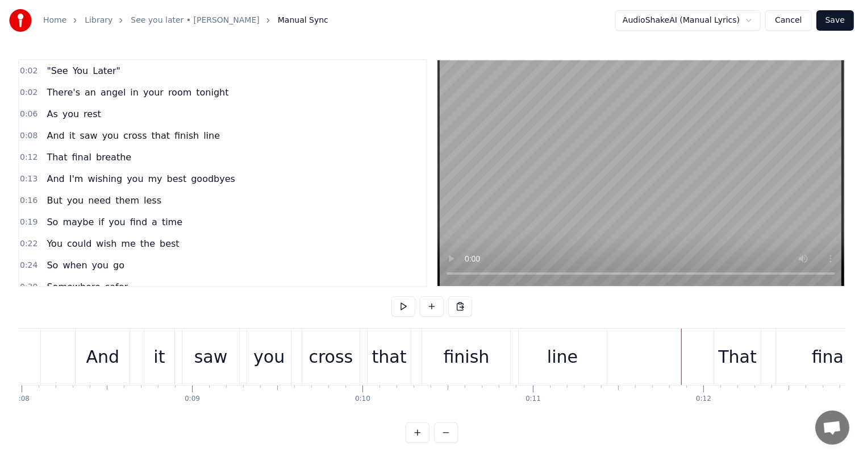
click at [286, 101] on div "0:02 There's an angel in your room tonight" at bounding box center [222, 93] width 407 height 22
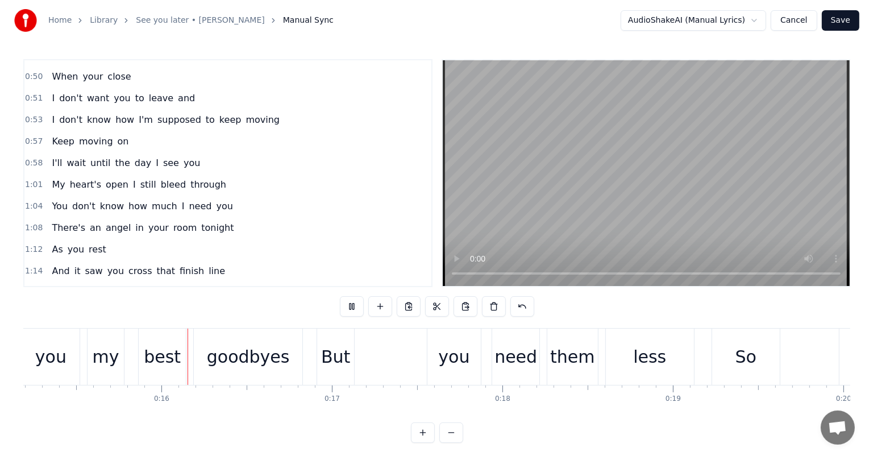
scroll to position [0, 2594]
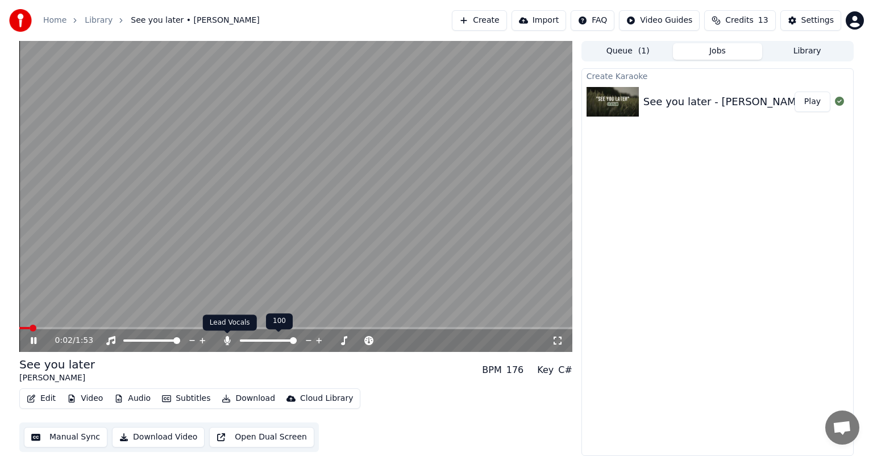
click at [228, 340] on icon at bounding box center [227, 340] width 11 height 9
